Goal: Information Seeking & Learning: Learn about a topic

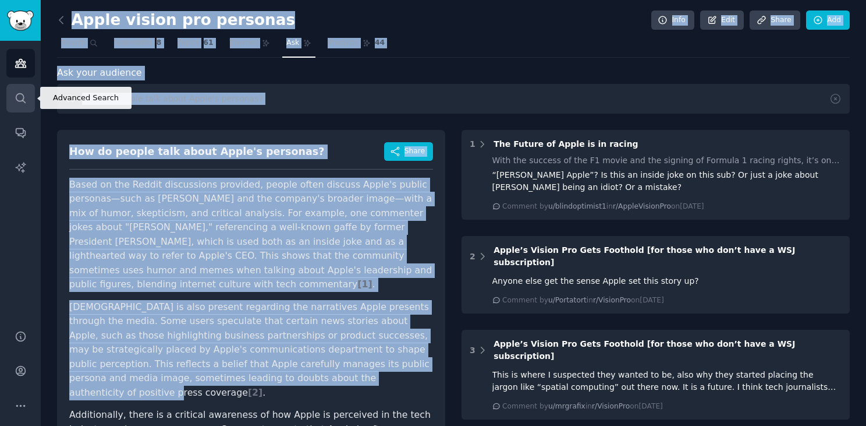
click at [28, 96] on link "Search" at bounding box center [20, 98] width 29 height 29
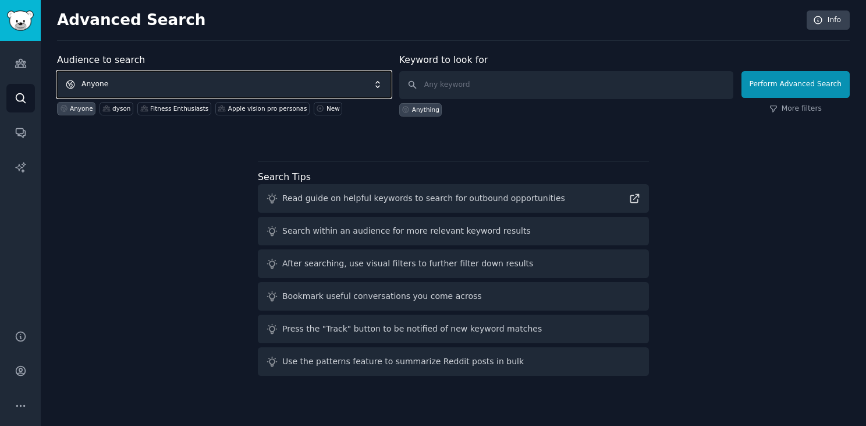
click at [101, 84] on span "Anyone" at bounding box center [224, 84] width 334 height 27
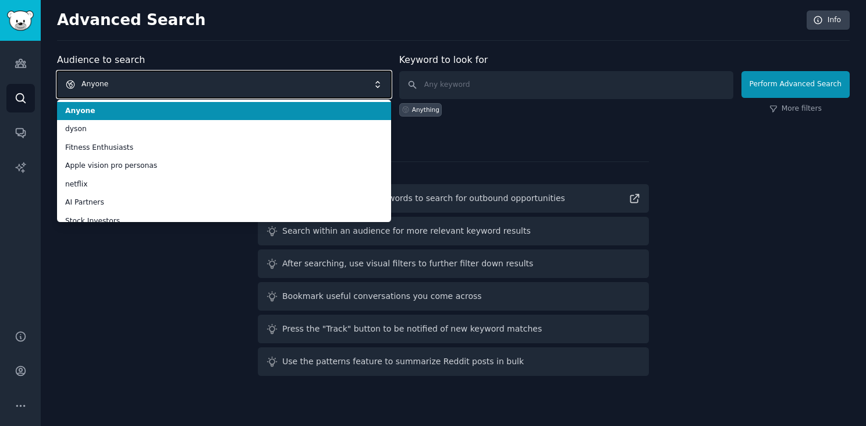
click at [137, 83] on span "Anyone" at bounding box center [224, 84] width 334 height 27
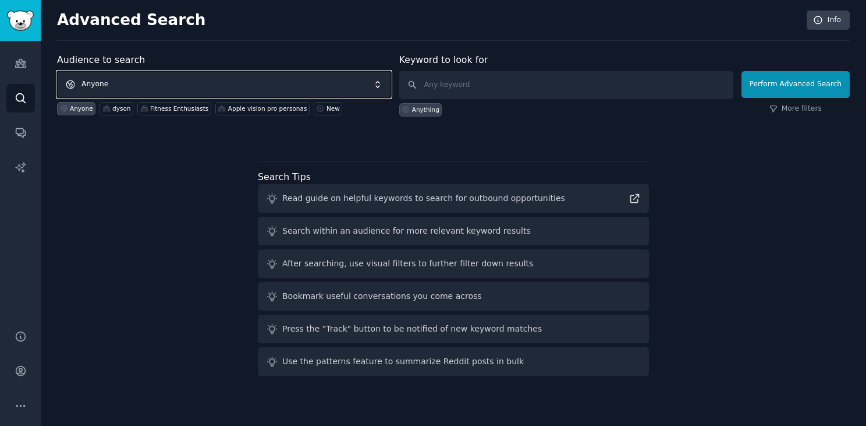
click at [137, 83] on span "Anyone" at bounding box center [224, 84] width 334 height 27
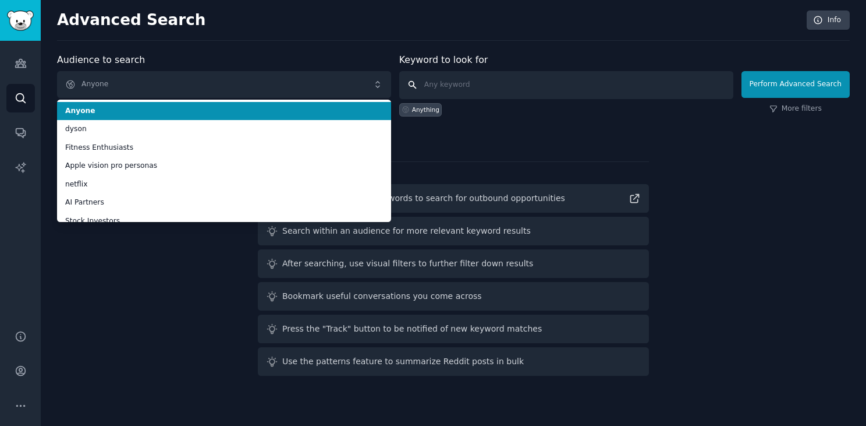
click at [466, 81] on input "text" at bounding box center [566, 85] width 334 height 28
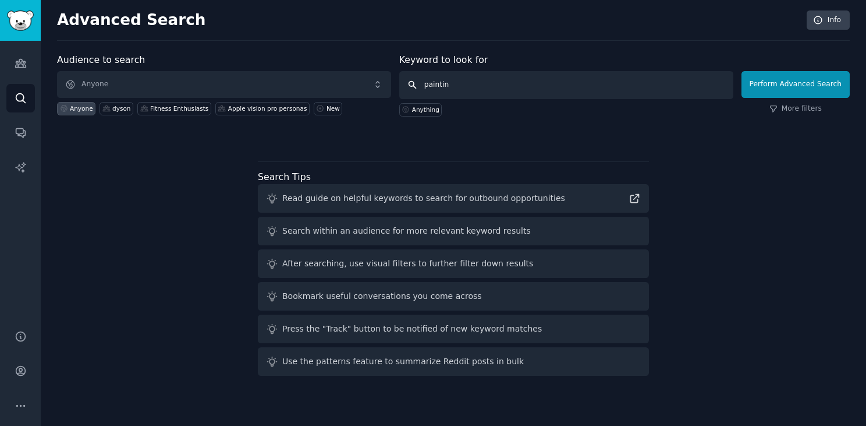
type input "painting"
click button "Perform Advanced Search" at bounding box center [796, 84] width 108 height 27
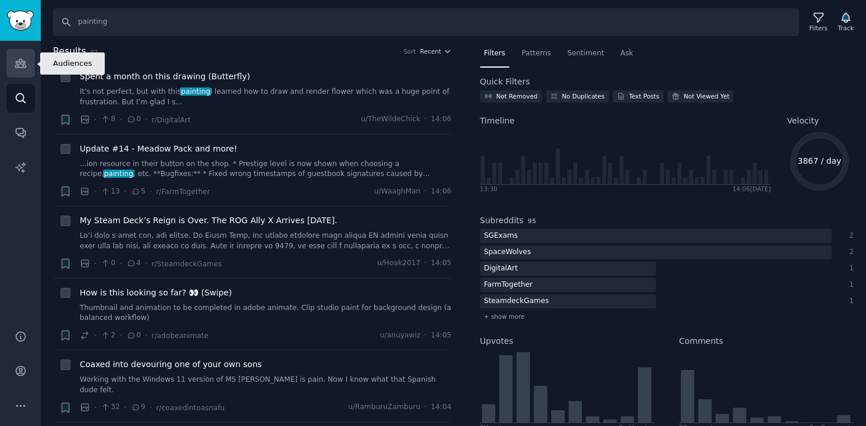
click at [15, 69] on icon "Sidebar" at bounding box center [21, 63] width 12 height 12
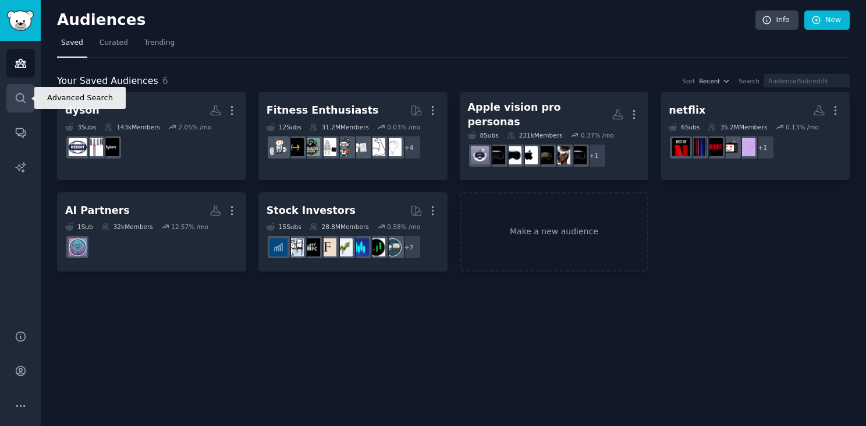
click at [33, 98] on link "Search" at bounding box center [20, 98] width 29 height 29
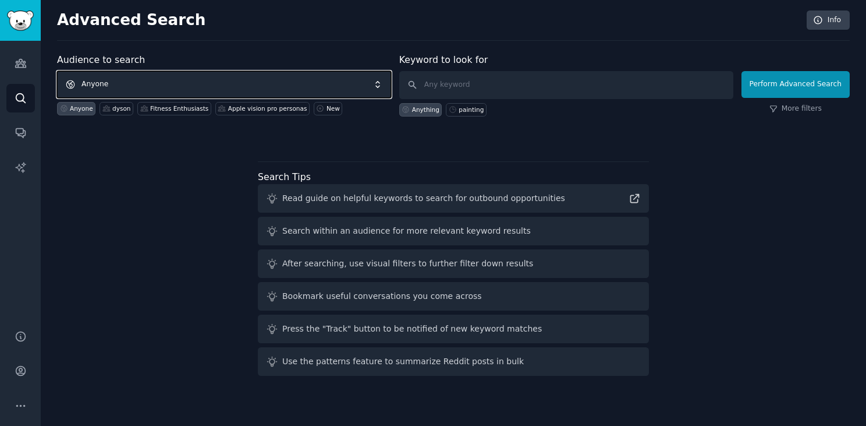
click at [111, 82] on span "Anyone" at bounding box center [224, 84] width 334 height 27
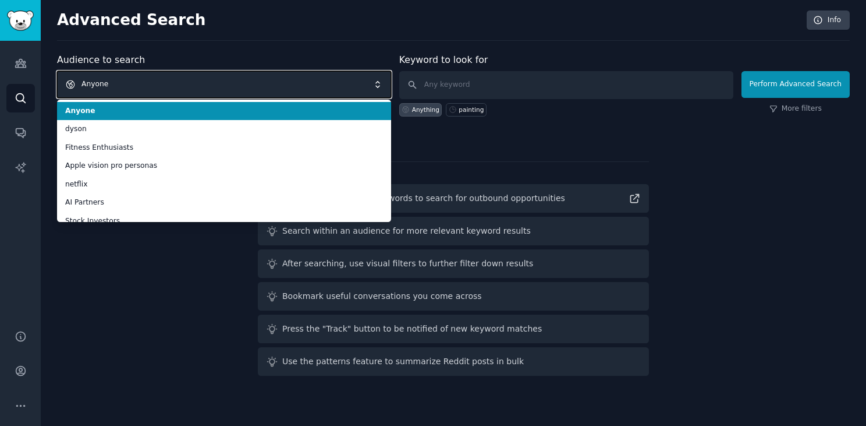
click at [118, 86] on span "Anyone" at bounding box center [224, 84] width 334 height 27
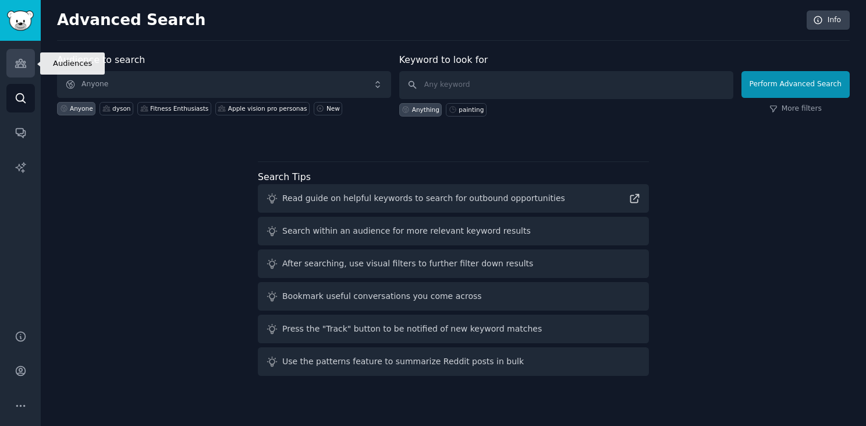
click at [16, 73] on link "Audiences" at bounding box center [20, 63] width 29 height 29
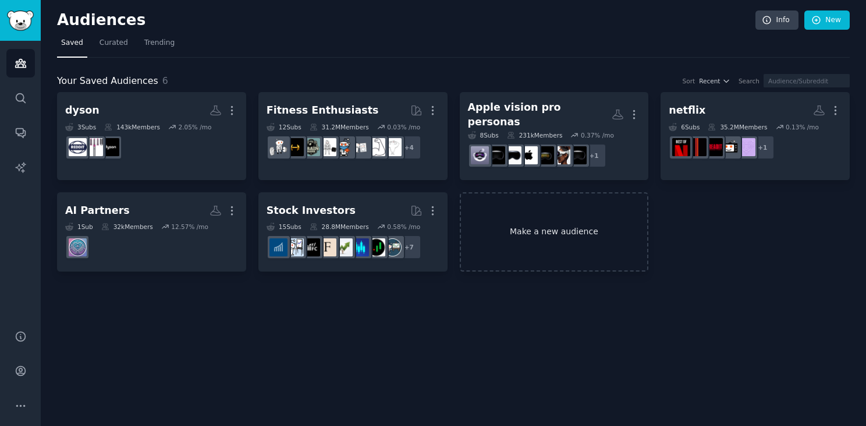
click at [601, 214] on link "Make a new audience" at bounding box center [554, 232] width 189 height 80
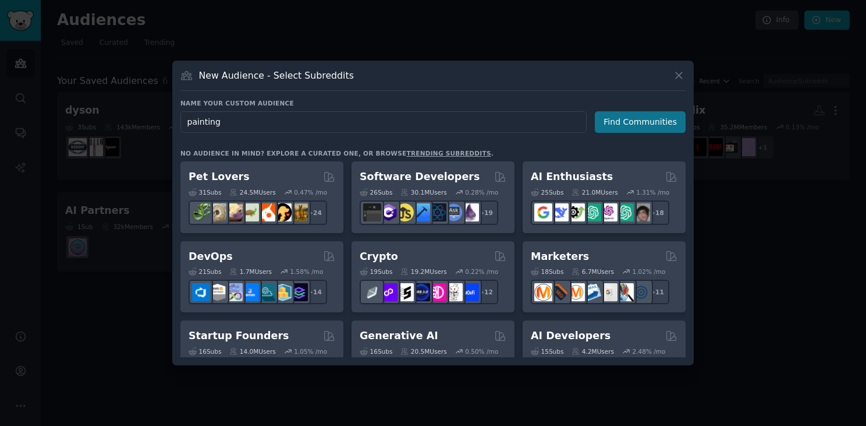
type input "painting"
click at [651, 119] on button "Find Communities" at bounding box center [640, 122] width 91 height 22
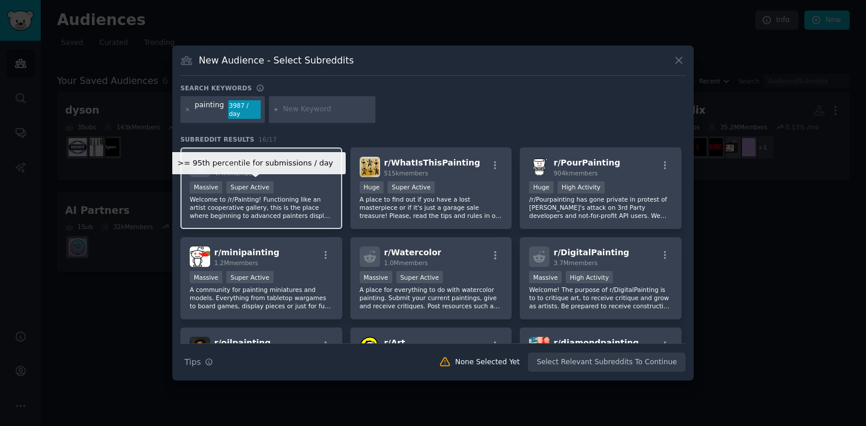
click at [256, 185] on div "Super Active" at bounding box center [249, 187] width 47 height 12
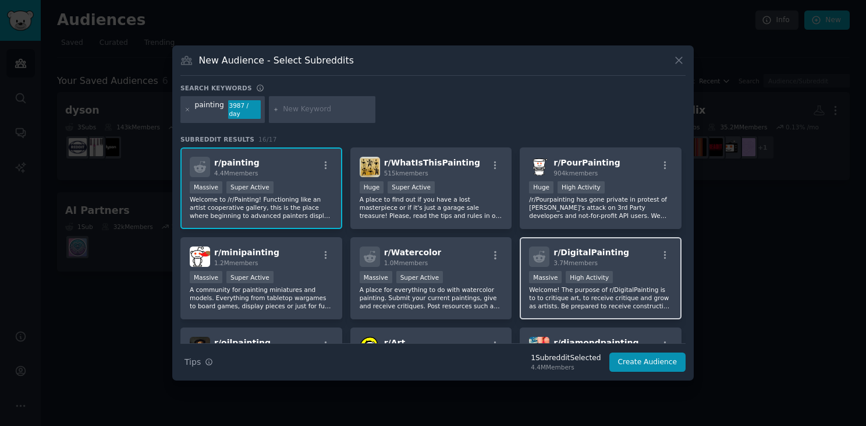
click at [548, 257] on div "r/ DigitalPainting 3.7M members" at bounding box center [600, 256] width 143 height 20
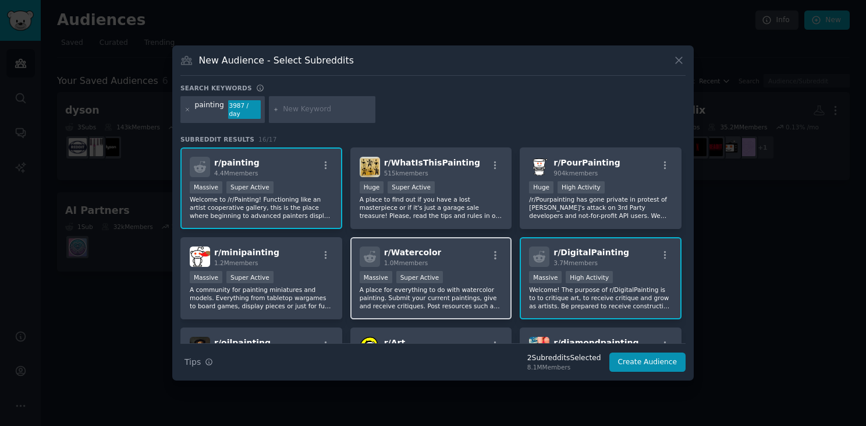
click at [422, 259] on span "1.0M members" at bounding box center [406, 262] width 44 height 7
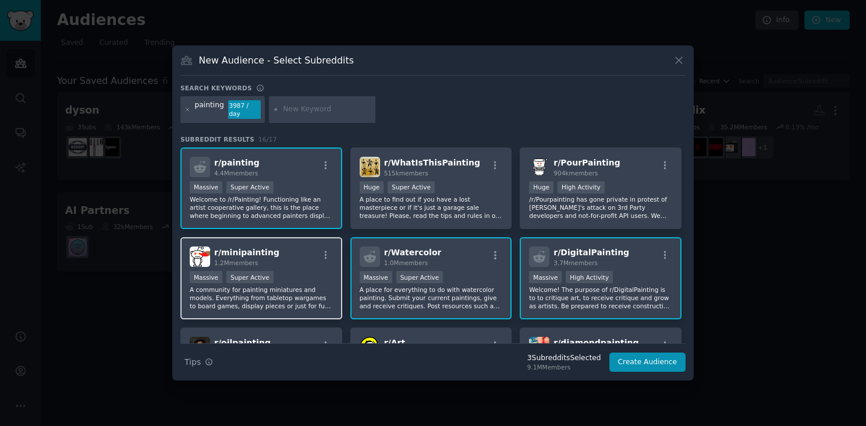
click at [261, 252] on span "r/ minipainting" at bounding box center [246, 251] width 65 height 9
click at [665, 261] on div at bounding box center [665, 257] width 15 height 14
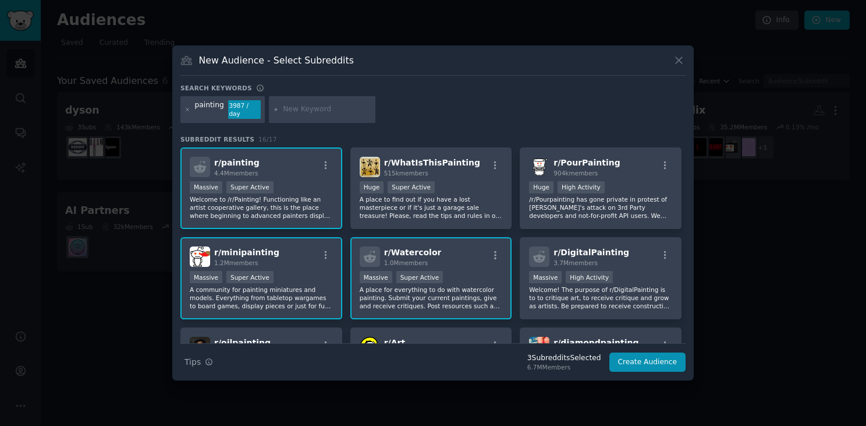
drag, startPoint x: 685, startPoint y: 217, endPoint x: 682, endPoint y: 249, distance: 32.2
click at [682, 249] on div "r/ painting 4.4M members >= 95th percentile for submissions / day Massive Super…" at bounding box center [432, 245] width 505 height 196
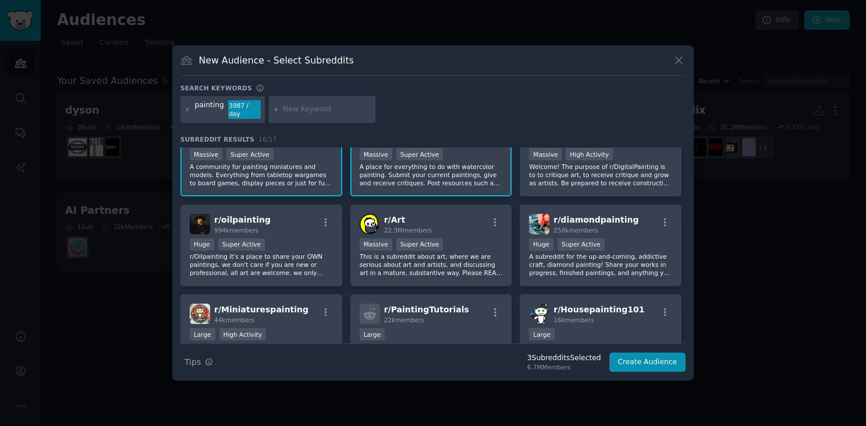
scroll to position [139, 0]
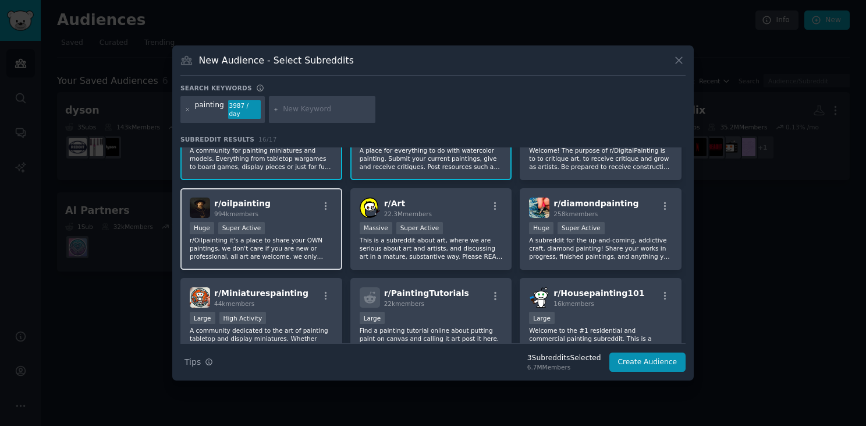
click at [285, 206] on div "r/ oilpainting 994k members" at bounding box center [261, 207] width 143 height 20
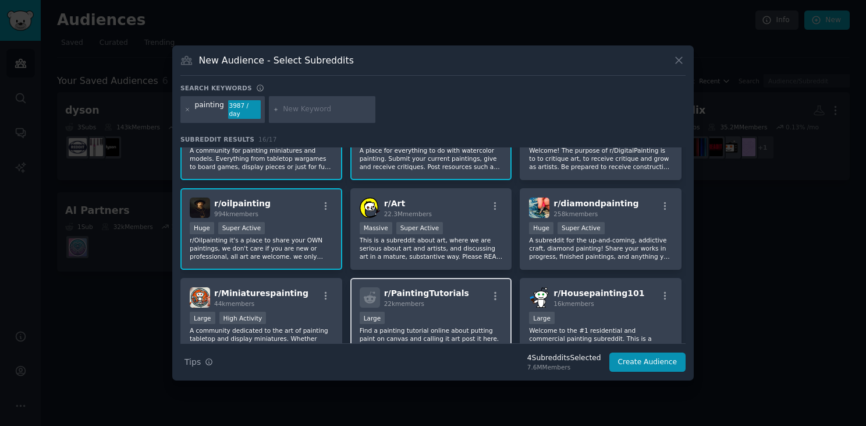
click at [386, 330] on p "Find a painting tutorial online about putting paint on canvas and calling it ar…" at bounding box center [431, 334] width 143 height 16
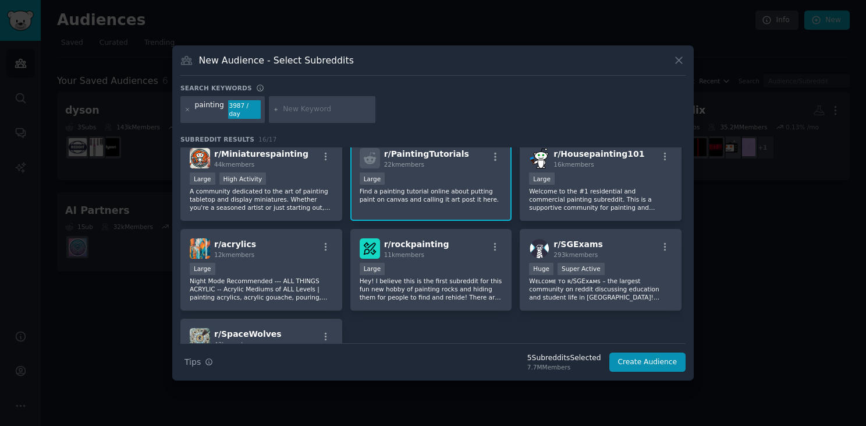
scroll to position [280, 0]
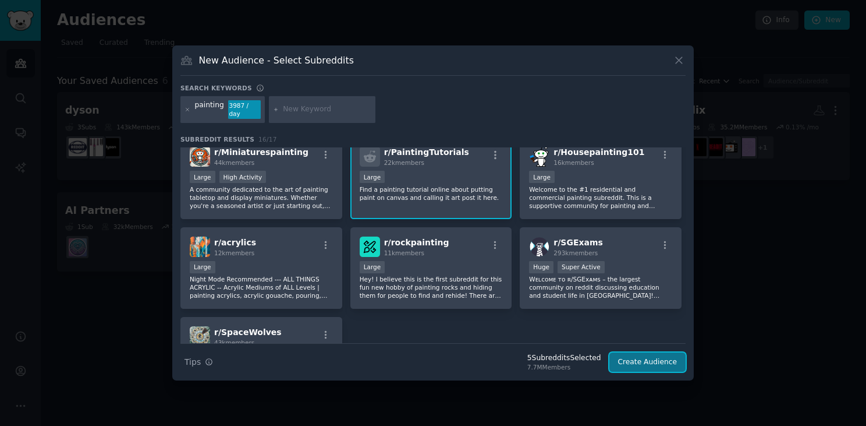
click at [642, 364] on button "Create Audience" at bounding box center [648, 362] width 77 height 20
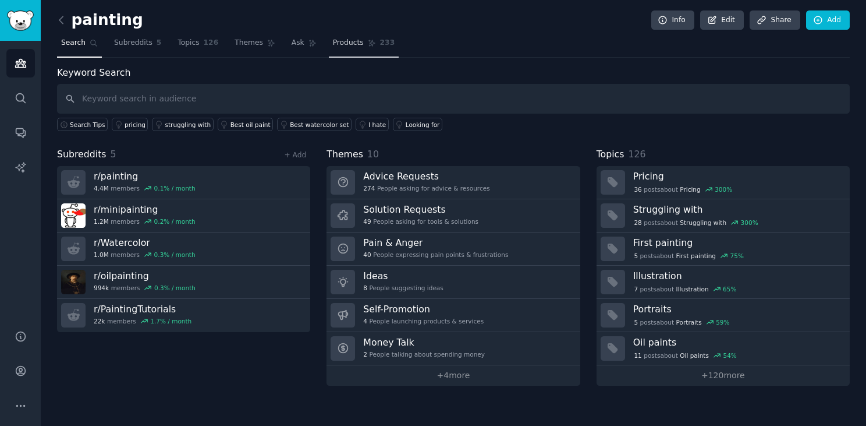
click at [348, 45] on span "Products" at bounding box center [348, 43] width 31 height 10
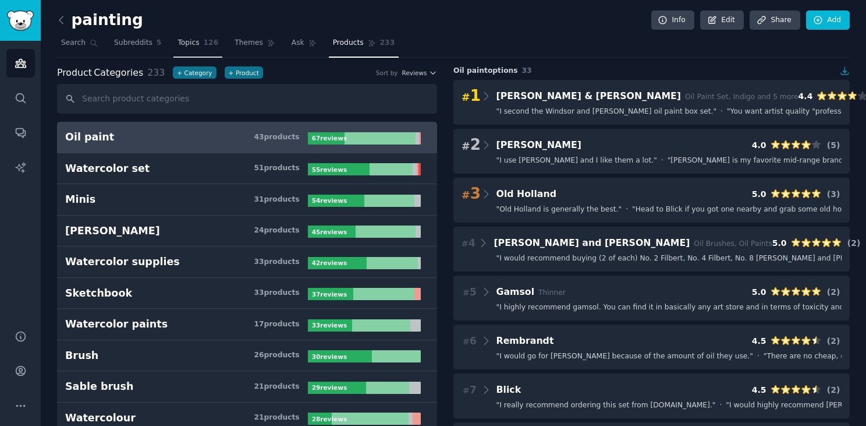
click at [204, 43] on span "126" at bounding box center [211, 43] width 15 height 10
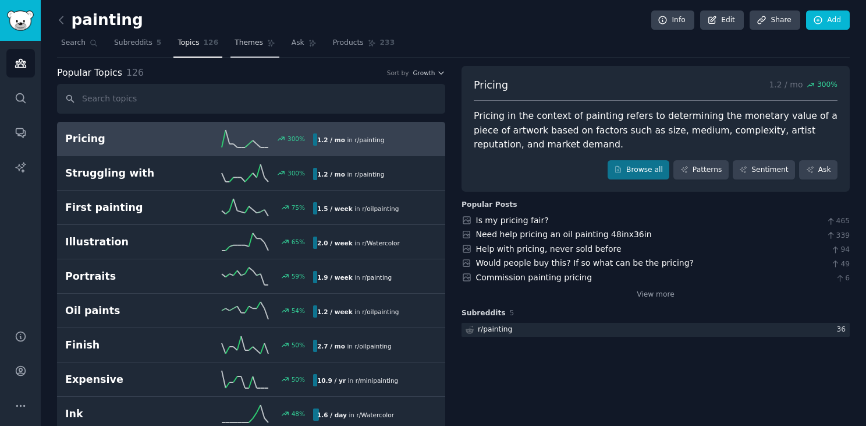
click at [245, 49] on link "Themes" at bounding box center [255, 46] width 49 height 24
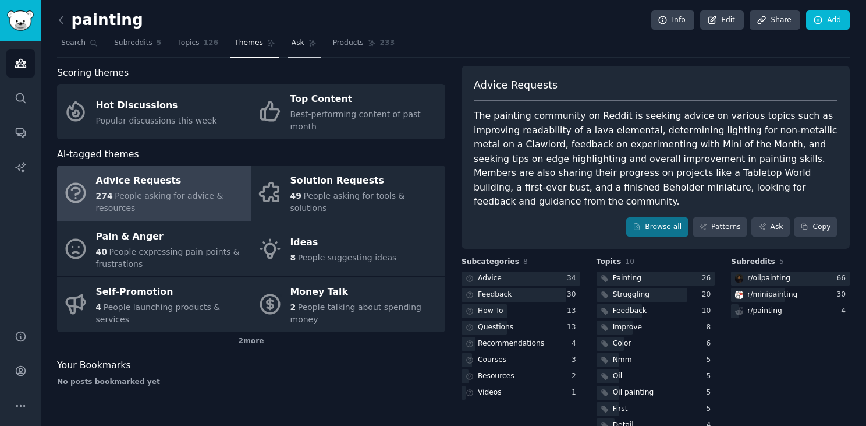
click at [292, 34] on link "Ask" at bounding box center [304, 46] width 33 height 24
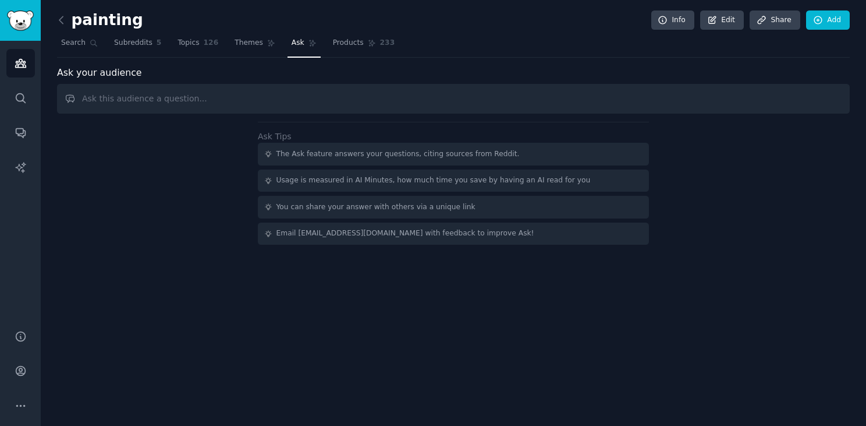
click at [266, 94] on input "text" at bounding box center [453, 99] width 793 height 30
click at [20, 127] on icon "Sidebar" at bounding box center [21, 132] width 12 height 12
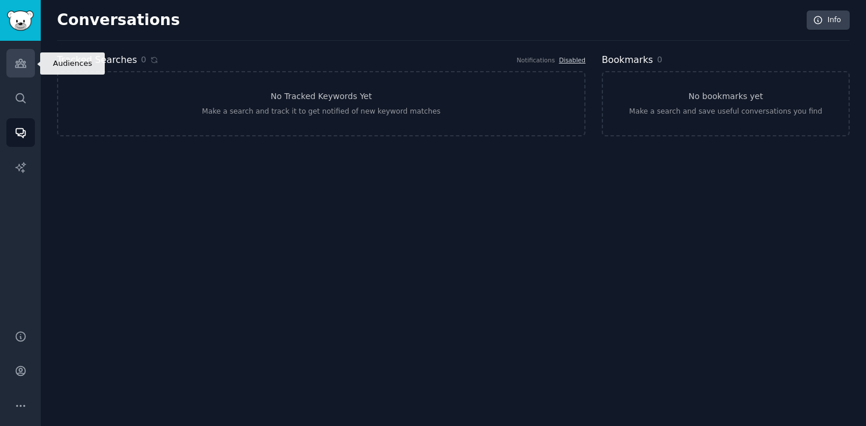
click at [30, 66] on link "Audiences" at bounding box center [20, 63] width 29 height 29
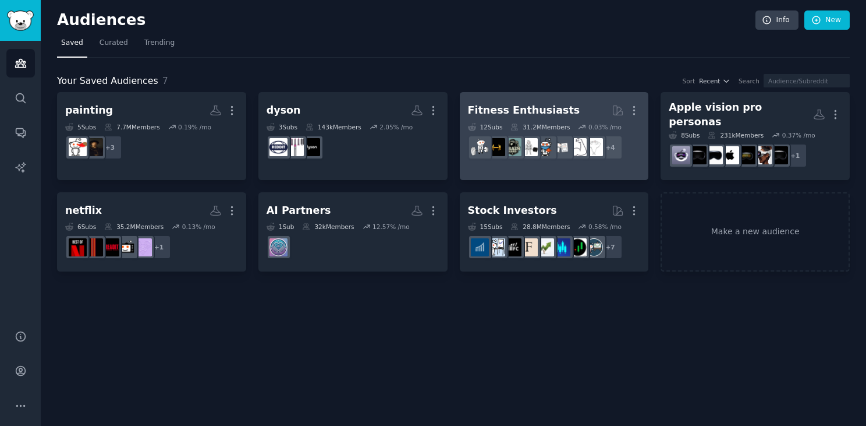
click at [498, 119] on h2 "Fitness Enthusiasts More" at bounding box center [554, 110] width 173 height 20
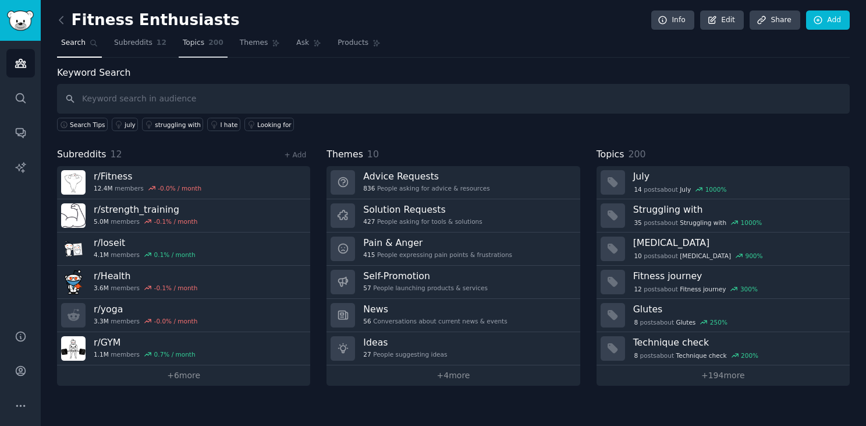
click at [204, 52] on link "Topics 200" at bounding box center [203, 46] width 49 height 24
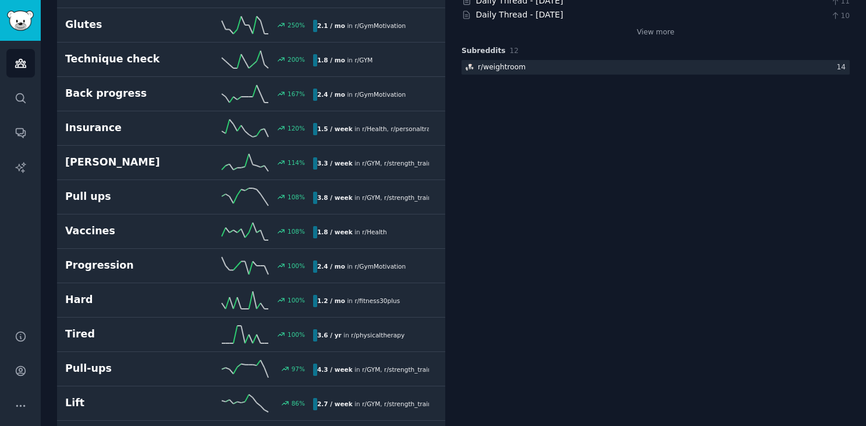
scroll to position [256, 0]
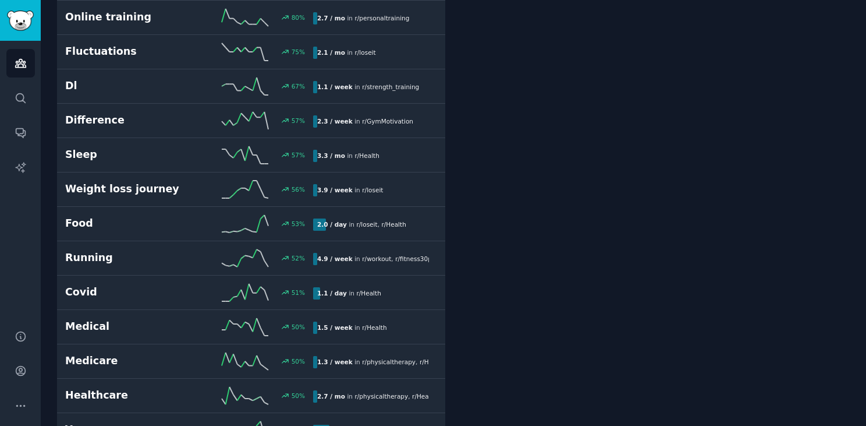
scroll to position [768, 0]
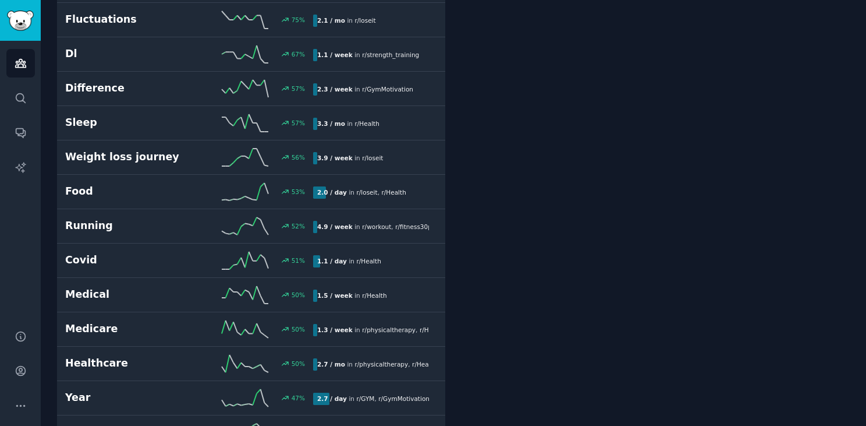
drag, startPoint x: 467, startPoint y: 168, endPoint x: 460, endPoint y: -73, distance: 241.1
click at [460, 0] on html "Audiences Search Conversations AI Reports Help Account More Fitness Enthusiasts…" at bounding box center [433, 213] width 866 height 426
drag, startPoint x: 486, startPoint y: 161, endPoint x: 439, endPoint y: -73, distance: 238.2
click at [439, 0] on html "Audiences Search Conversations AI Reports Help Account More Fitness Enthusiasts…" at bounding box center [433, 213] width 866 height 426
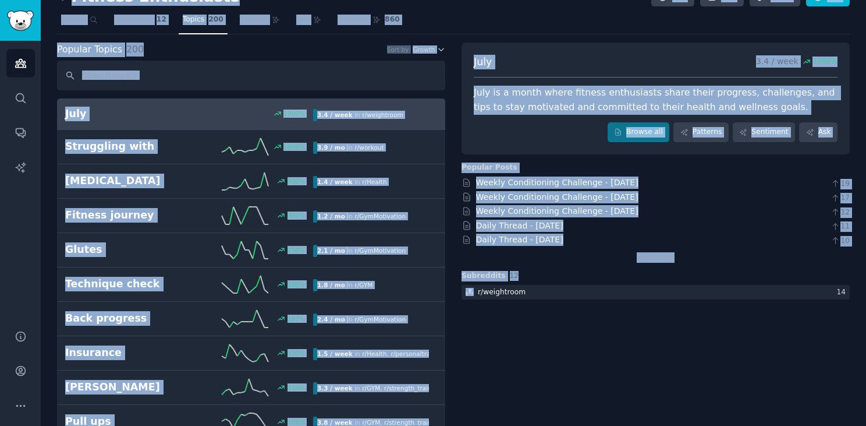
scroll to position [0, 0]
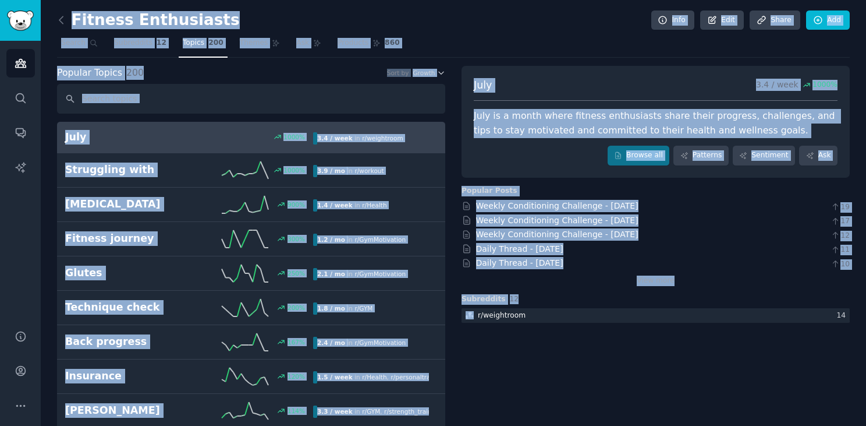
drag, startPoint x: 459, startPoint y: 118, endPoint x: 381, endPoint y: -37, distance: 174.2
click at [381, 0] on html "Audiences Search Conversations AI Reports Help Account More Fitness Enthusiasts…" at bounding box center [433, 213] width 866 height 426
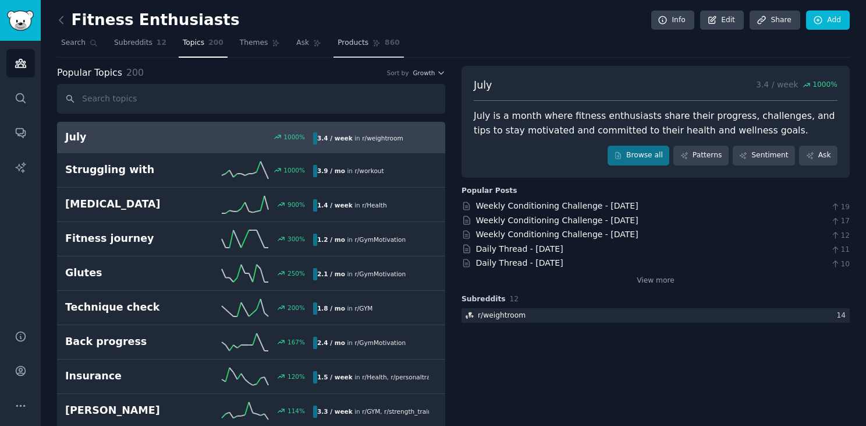
click at [345, 51] on link "Products 860" at bounding box center [369, 46] width 70 height 24
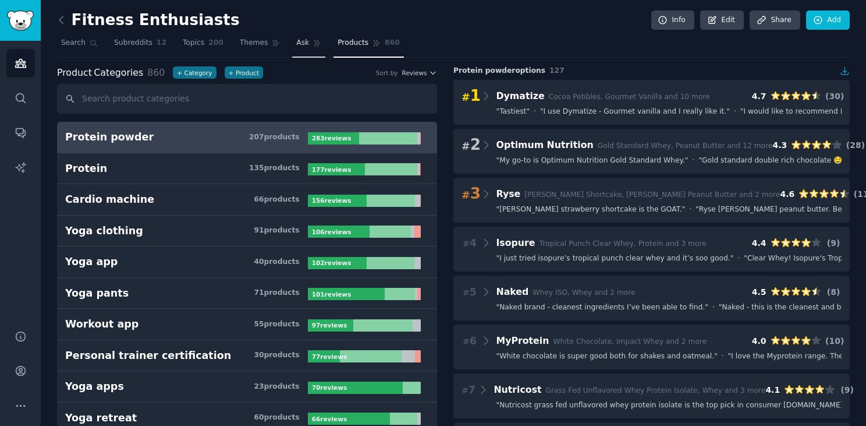
click at [296, 45] on span "Ask" at bounding box center [302, 43] width 13 height 10
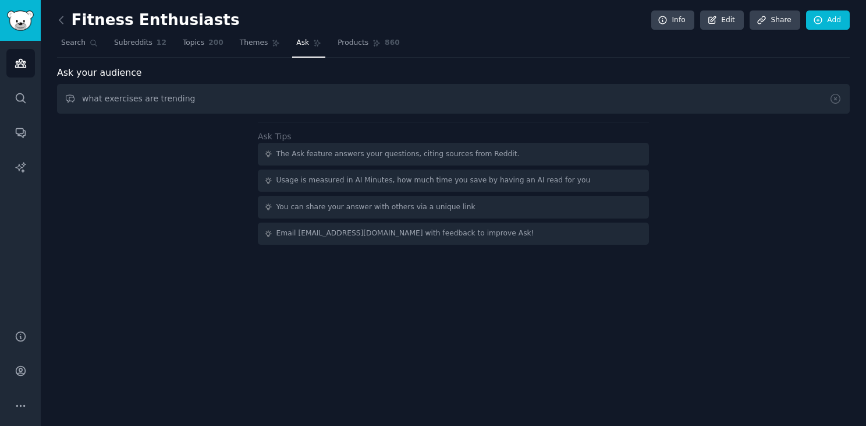
click at [213, 93] on input "what exercises are trending" at bounding box center [453, 99] width 793 height 30
type input "what exercises are trending"
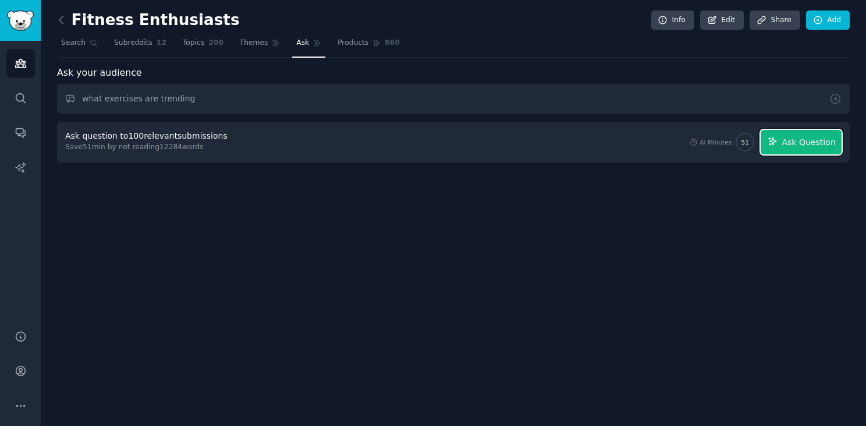
click at [810, 140] on span "Ask Question" at bounding box center [809, 142] width 54 height 12
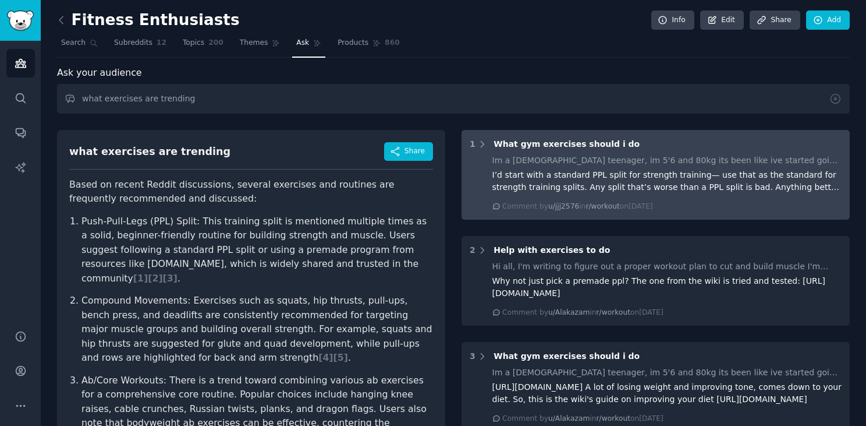
click at [599, 183] on div "I’d start with a standard PPL split for strength training— use that as the stan…" at bounding box center [668, 181] width 350 height 24
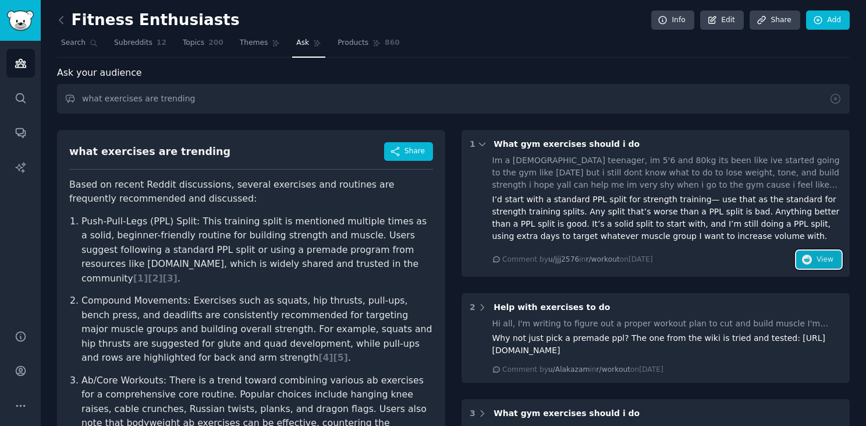
click at [822, 253] on button "View" at bounding box center [818, 259] width 45 height 19
click at [303, 278] on ol "Push-Pull-Legs (PPL) Split: This training split is mentioned multiple times as …" at bounding box center [251, 394] width 364 height 361
click at [244, 43] on span "Themes" at bounding box center [254, 43] width 29 height 10
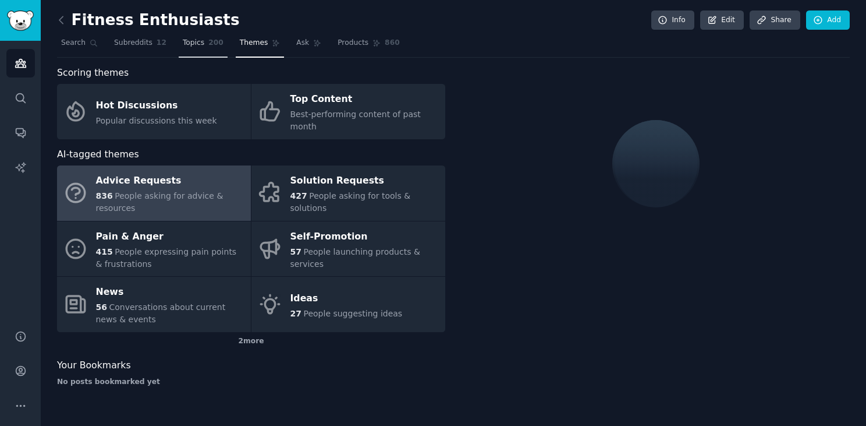
click at [183, 44] on span "Topics" at bounding box center [194, 43] width 22 height 10
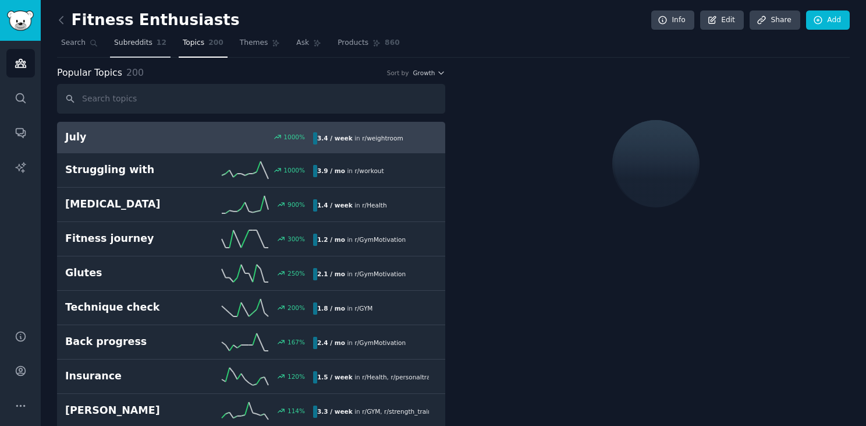
click at [136, 36] on link "Subreddits 12" at bounding box center [140, 46] width 61 height 24
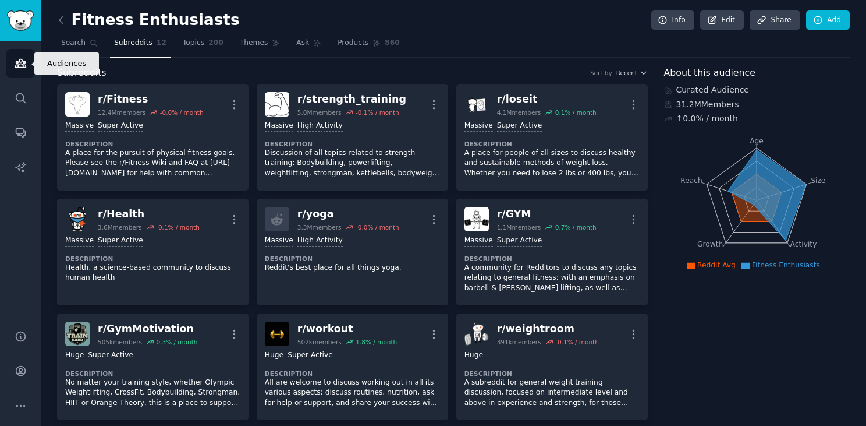
click at [23, 68] on icon "Sidebar" at bounding box center [21, 63] width 12 height 12
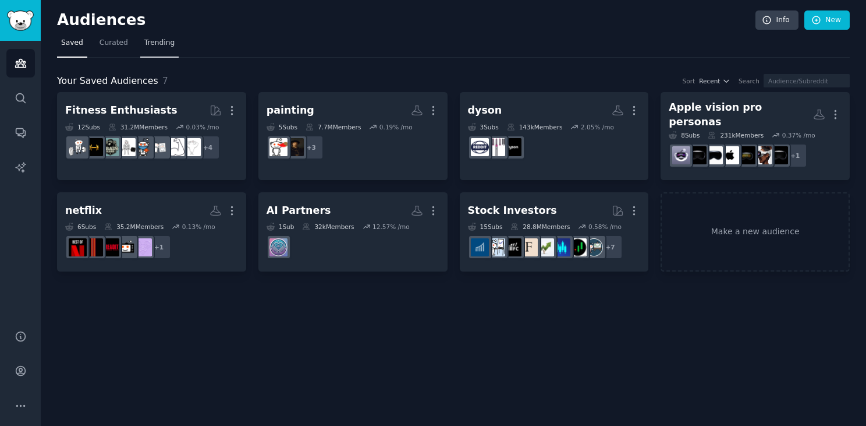
click at [164, 42] on span "Trending" at bounding box center [159, 43] width 30 height 10
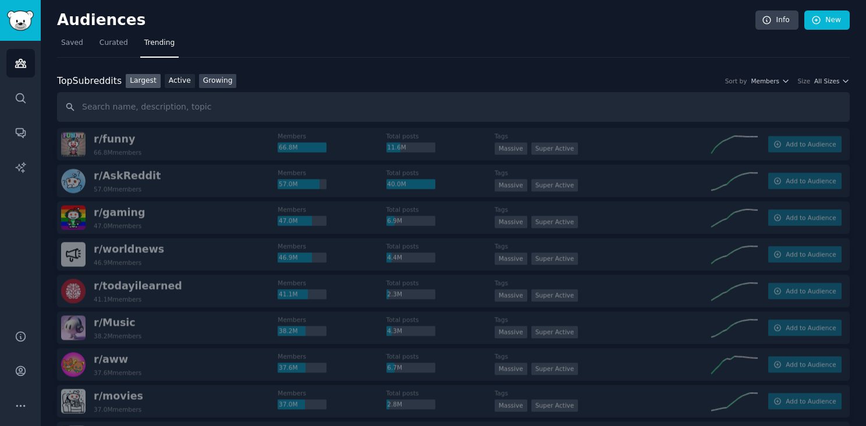
click at [207, 82] on link "Growing" at bounding box center [218, 81] width 38 height 15
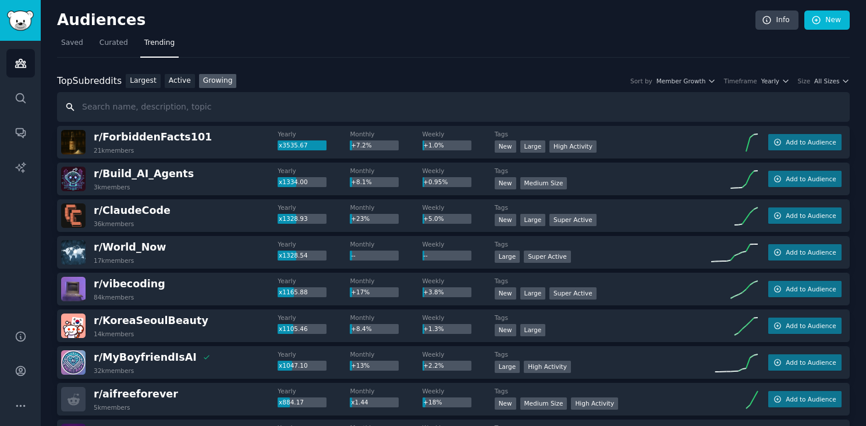
click at [323, 111] on input "text" at bounding box center [453, 107] width 793 height 30
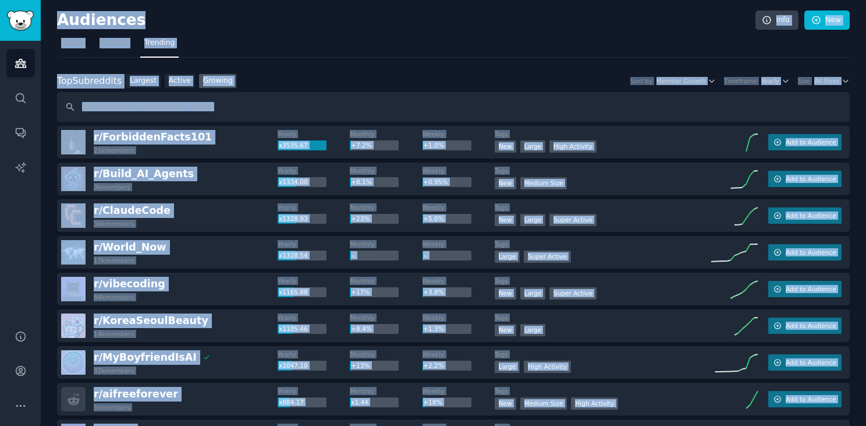
drag, startPoint x: 228, startPoint y: 203, endPoint x: 277, endPoint y: -6, distance: 214.1
click at [277, 0] on html "Audiences Audiences Search Conversations AI Reports Help Account More Audiences…" at bounding box center [433, 213] width 866 height 426
click at [277, 36] on nav "Saved Curated Trending" at bounding box center [453, 46] width 793 height 24
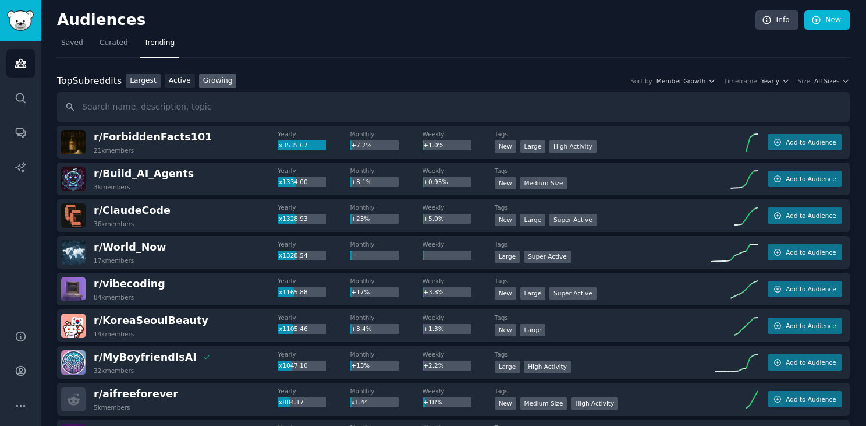
click at [140, 77] on link "Largest" at bounding box center [143, 81] width 35 height 15
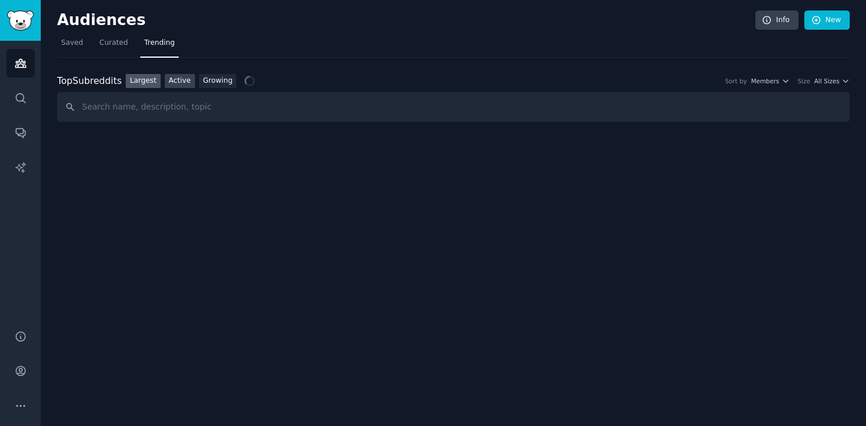
click at [174, 79] on link "Active" at bounding box center [180, 81] width 30 height 15
click at [782, 86] on div "Top Subreddits Top Subreddits Largest Active Growing Sort by Posts per day Size…" at bounding box center [453, 81] width 793 height 15
click at [782, 80] on icon "button" at bounding box center [786, 81] width 8 height 8
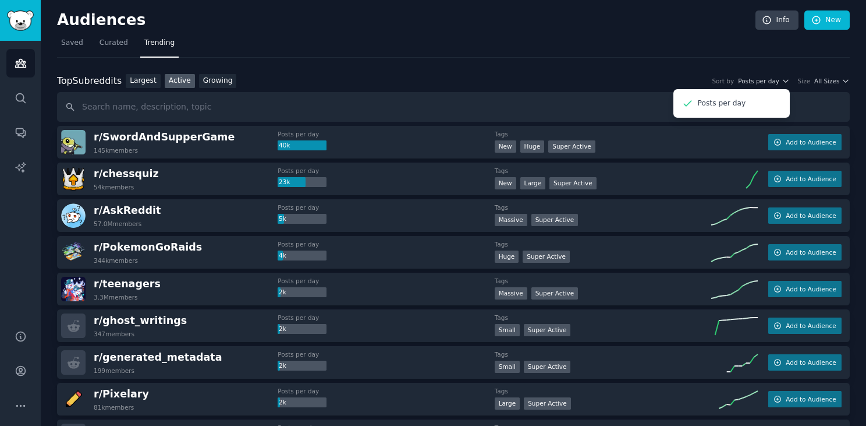
click at [613, 34] on nav "Saved Curated Trending" at bounding box center [453, 46] width 793 height 24
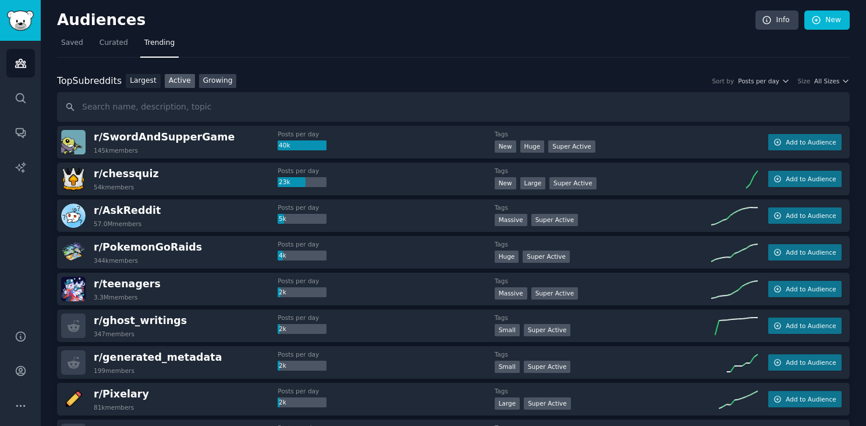
click at [210, 77] on link "Growing" at bounding box center [218, 81] width 38 height 15
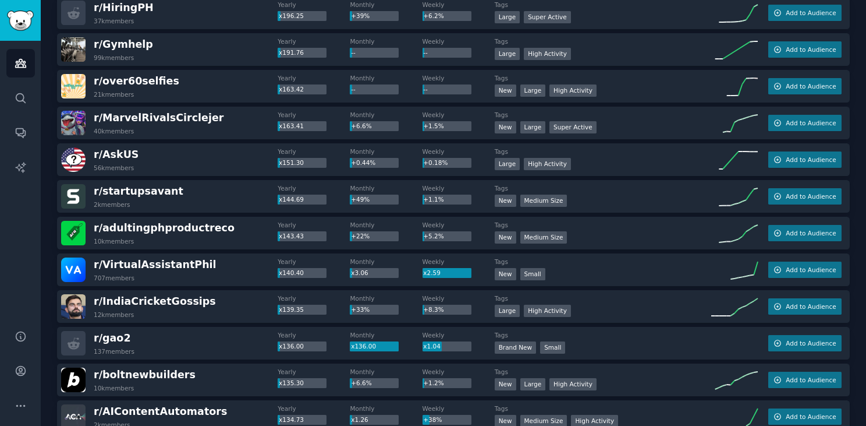
scroll to position [941, 0]
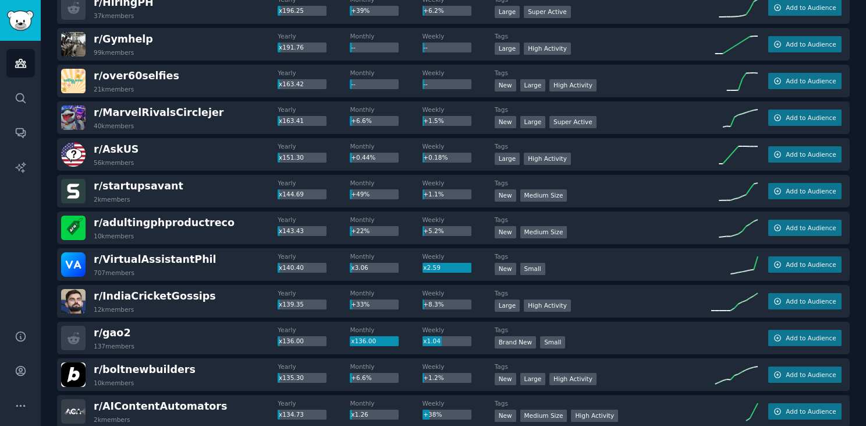
click at [231, 346] on div "r/ gao2 137 members" at bounding box center [169, 337] width 217 height 24
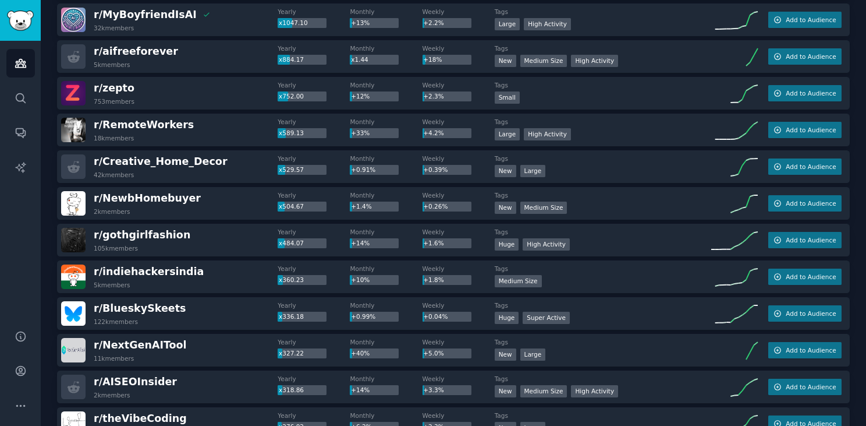
scroll to position [0, 0]
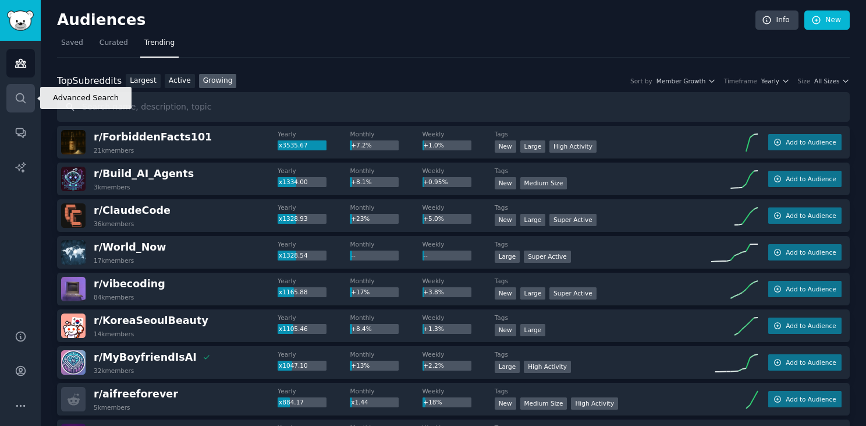
click at [22, 91] on link "Search" at bounding box center [20, 98] width 29 height 29
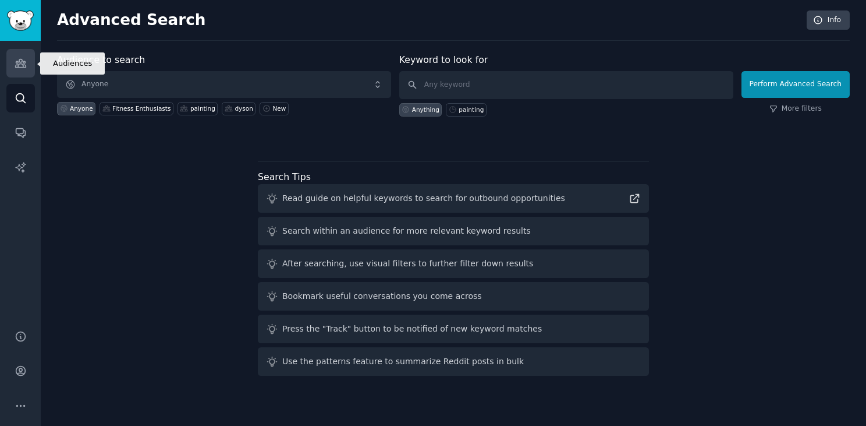
click at [16, 74] on link "Audiences" at bounding box center [20, 63] width 29 height 29
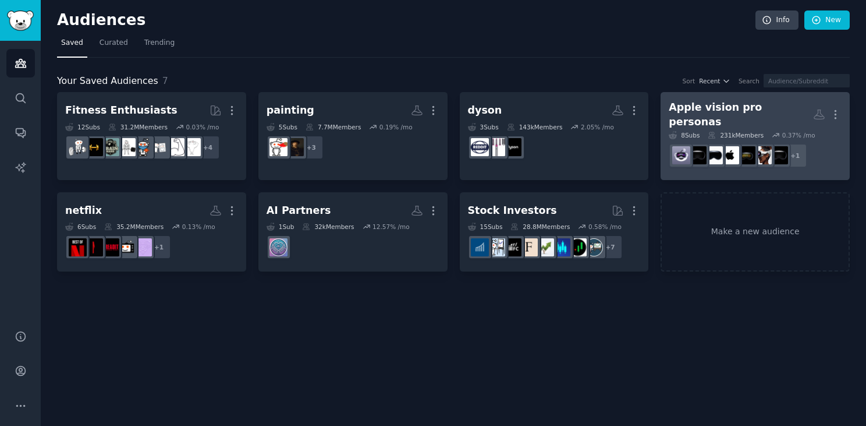
click at [697, 114] on div "Apple vision pro personas" at bounding box center [741, 114] width 144 height 29
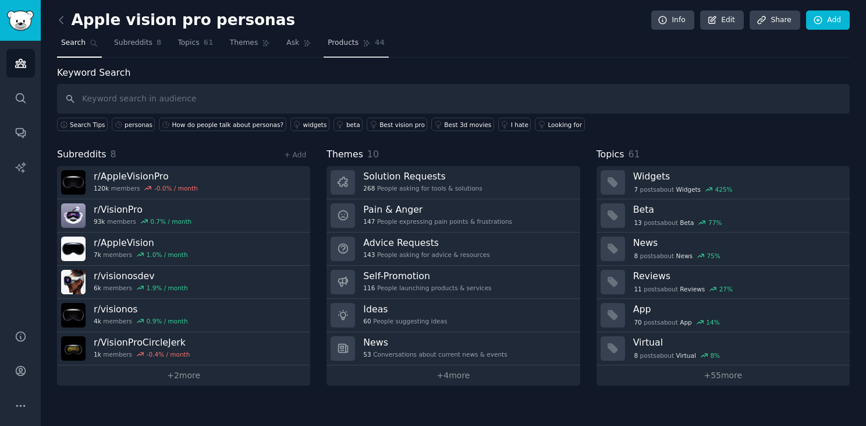
click at [339, 38] on span "Products" at bounding box center [343, 43] width 31 height 10
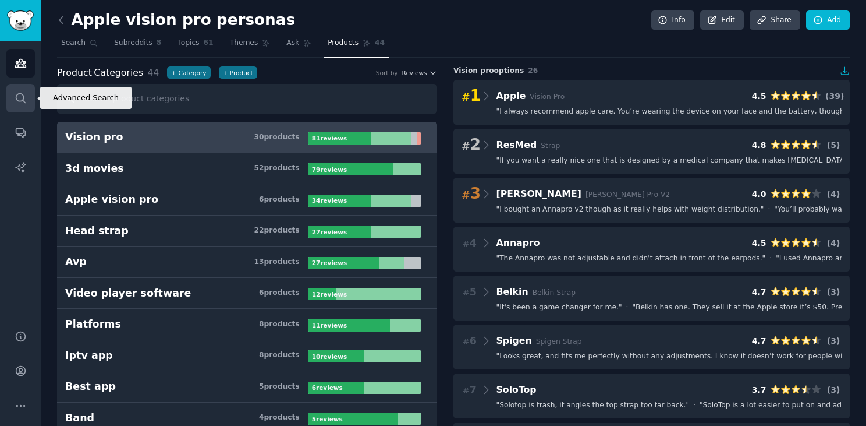
click at [22, 96] on icon "Sidebar" at bounding box center [21, 98] width 12 height 12
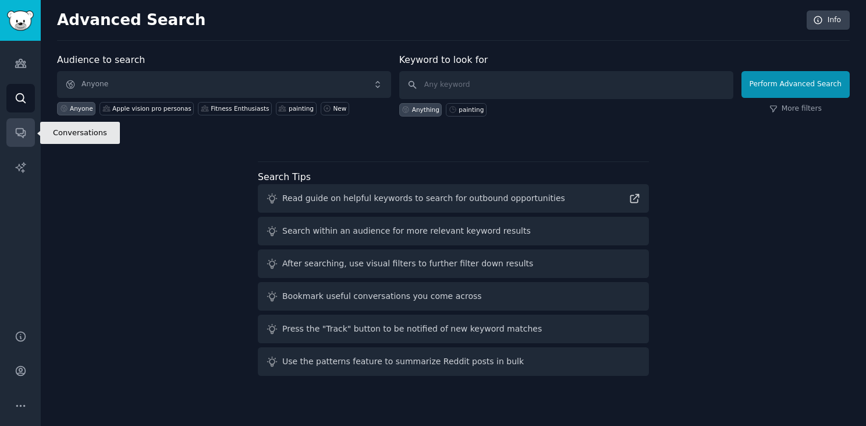
click at [22, 133] on icon "Sidebar" at bounding box center [20, 133] width 9 height 9
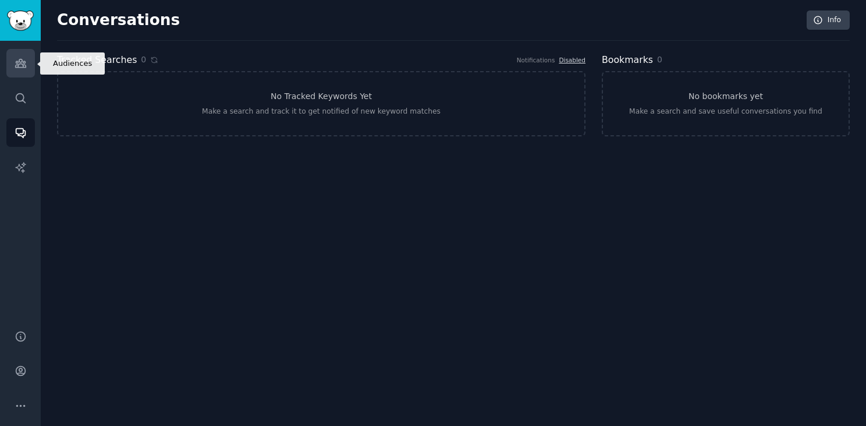
click at [27, 60] on link "Audiences" at bounding box center [20, 63] width 29 height 29
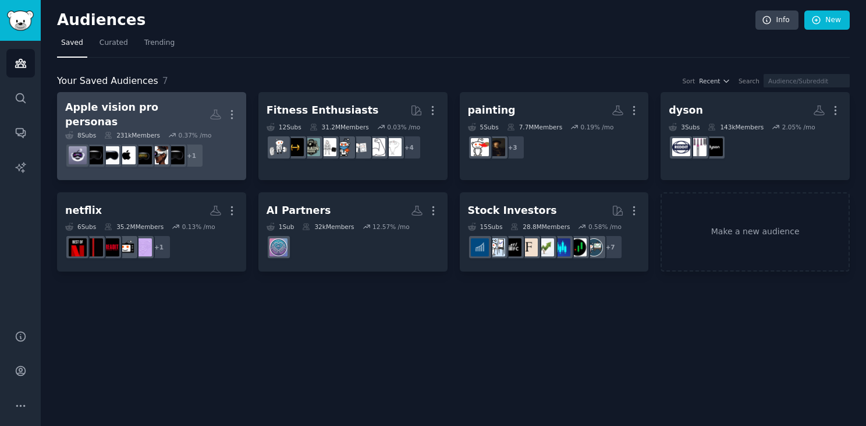
click at [224, 165] on link "Apple vision pro personas More 8 Sub s 231k Members 0.37 % /mo + 1" at bounding box center [151, 136] width 189 height 88
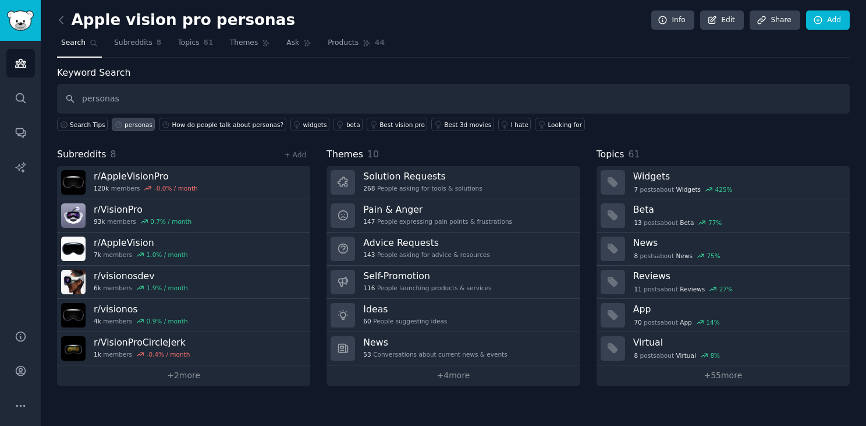
type input "personas"
click at [141, 123] on div "personas" at bounding box center [139, 125] width 28 height 8
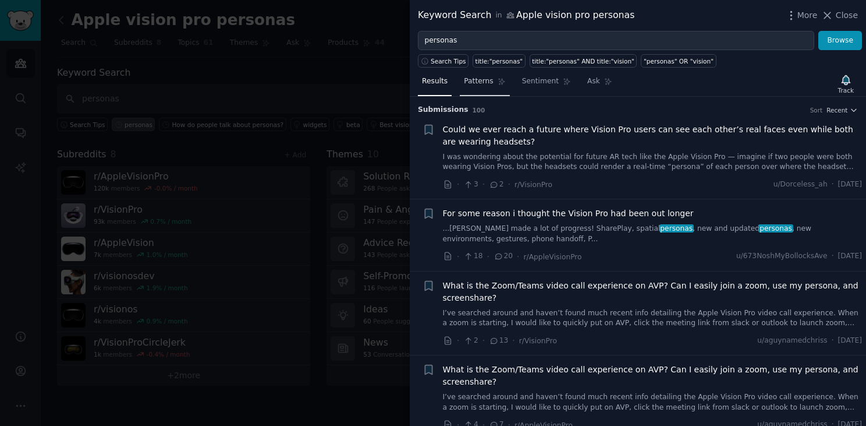
click at [487, 87] on link "Patterns" at bounding box center [484, 84] width 49 height 24
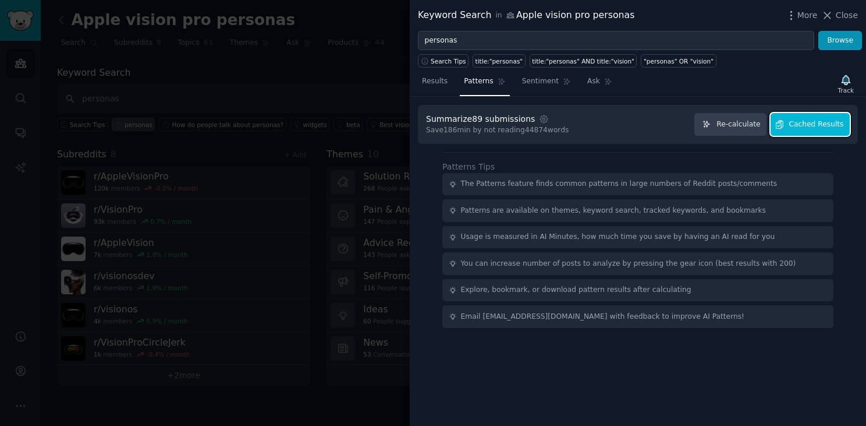
click at [800, 122] on span "Cached Results" at bounding box center [816, 124] width 55 height 10
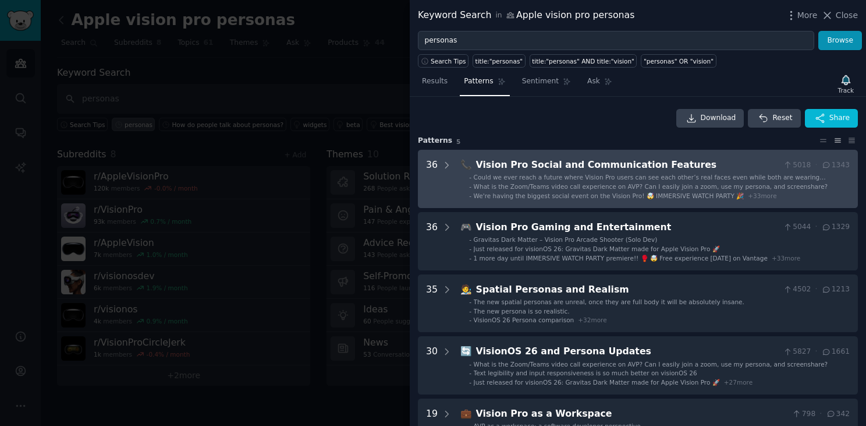
click at [657, 192] on div "We're having the biggest social event on the Vision Pro! 🤯 IMMERSIVE WATCH PART…" at bounding box center [625, 196] width 303 height 8
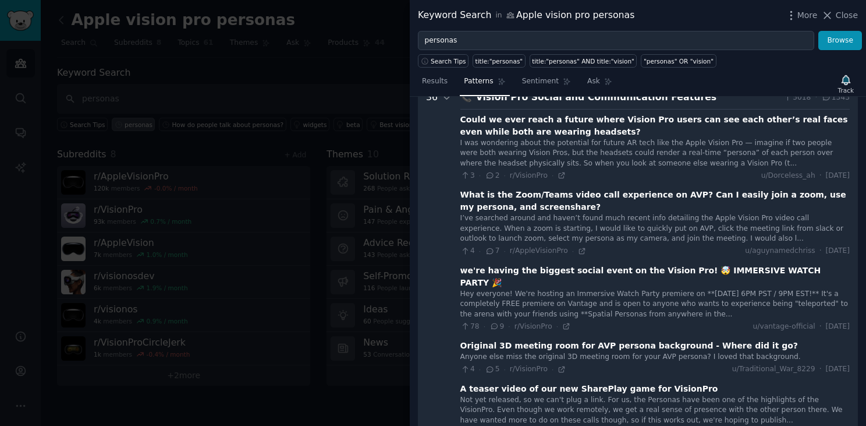
scroll to position [76, 0]
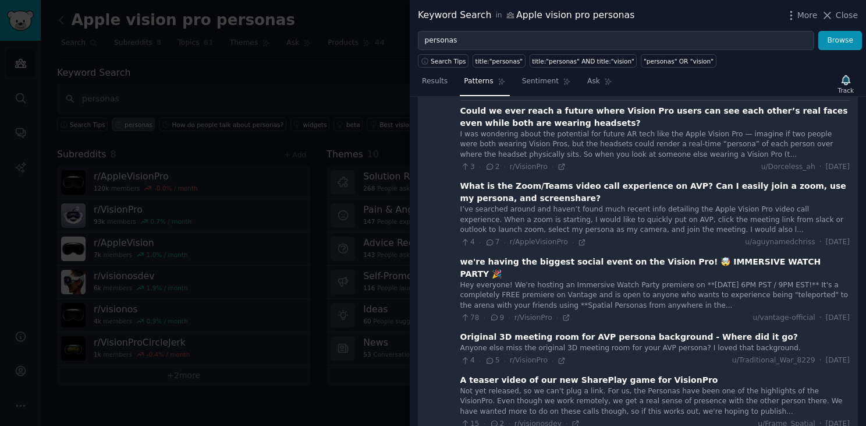
click at [603, 263] on div "we're having the biggest social event on the Vision Pro! 🤯 IMMERSIVE WATCH PART…" at bounding box center [655, 268] width 389 height 24
click at [753, 313] on span "u/vantage-official" at bounding box center [784, 318] width 62 height 10
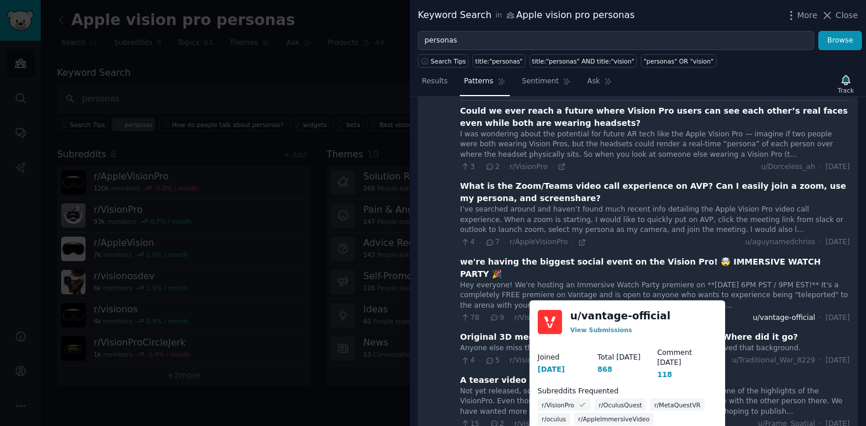
click at [755, 313] on span "u/vantage-official" at bounding box center [784, 318] width 62 height 10
click at [618, 312] on link "u/ vantage-official" at bounding box center [621, 316] width 100 height 15
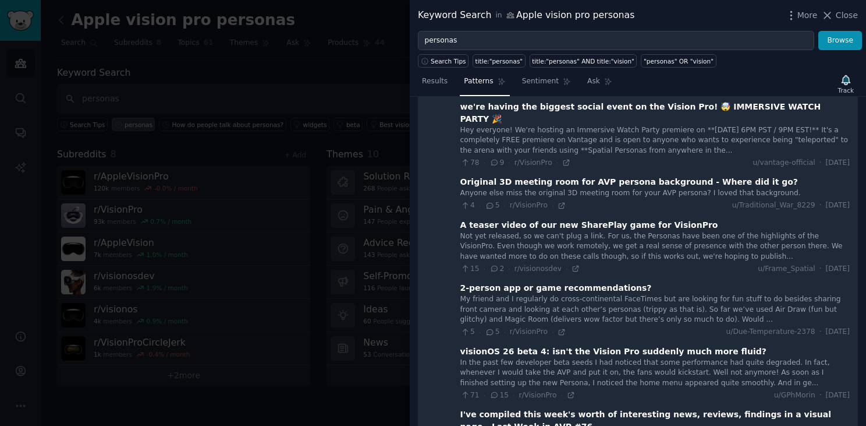
scroll to position [239, 0]
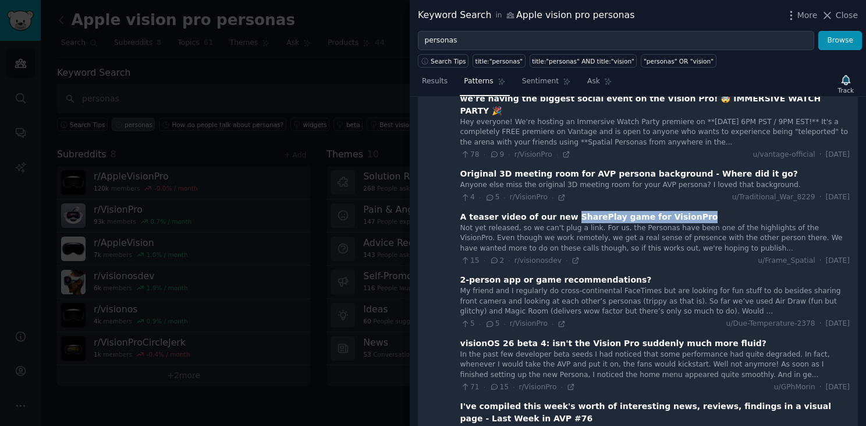
drag, startPoint x: 564, startPoint y: 204, endPoint x: 681, endPoint y: 204, distance: 117.0
click at [681, 211] on div "A teaser video of our new SharePlay game for VisionPro" at bounding box center [655, 217] width 389 height 12
copy div "SharePlay game for VisionPro"
